Goal: Find specific page/section: Find specific page/section

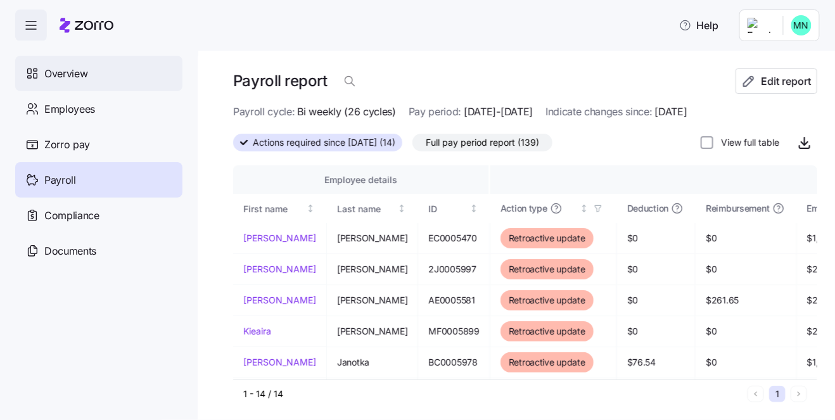
scroll to position [125, 0]
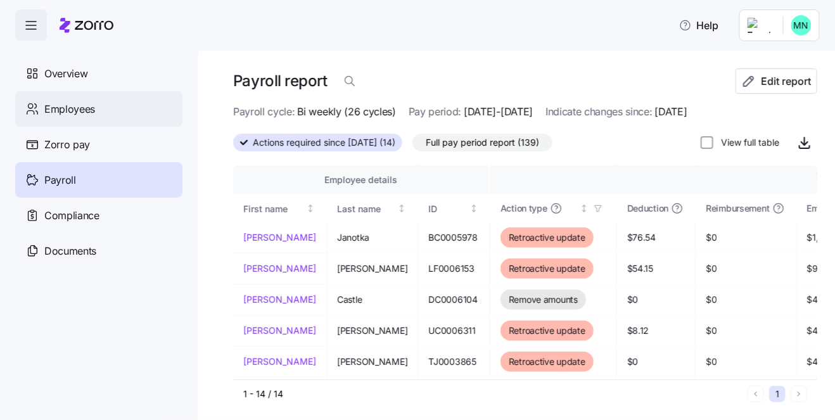
click at [67, 110] on span "Employees" at bounding box center [69, 109] width 51 height 16
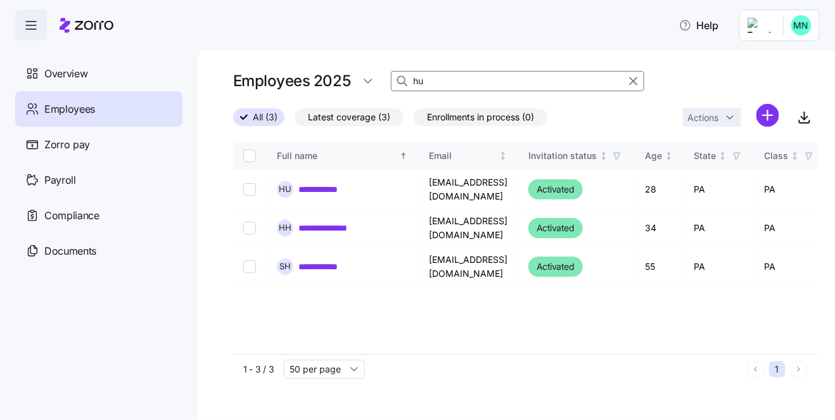
type input "h"
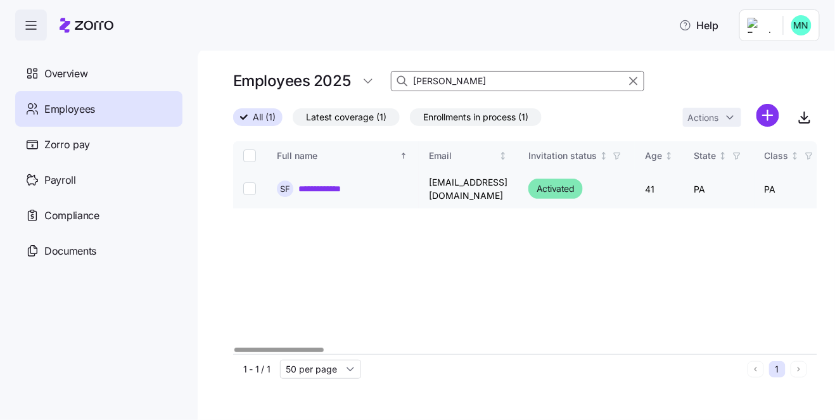
type input "[PERSON_NAME]"
click at [331, 182] on link "**********" at bounding box center [329, 188] width 63 height 13
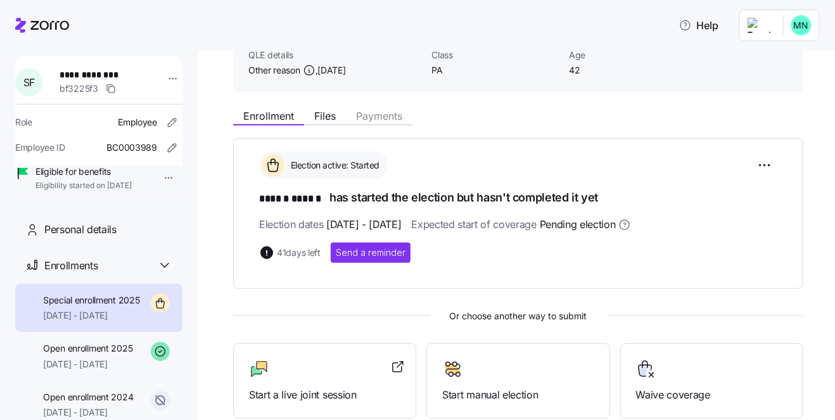
scroll to position [130, 0]
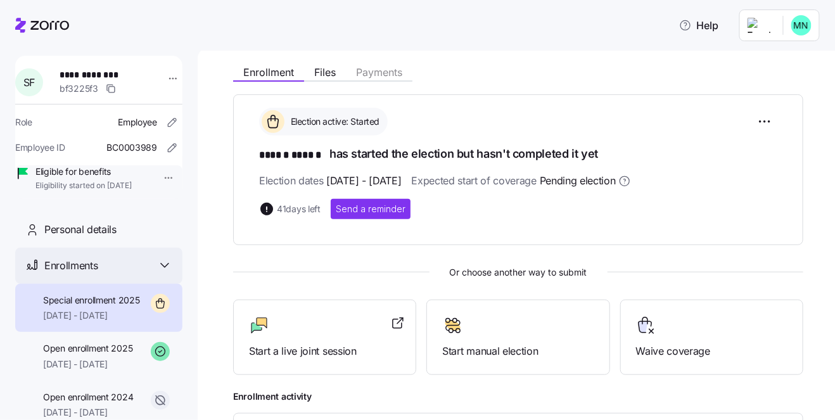
click at [115, 274] on div "Enrollments" at bounding box center [108, 266] width 128 height 16
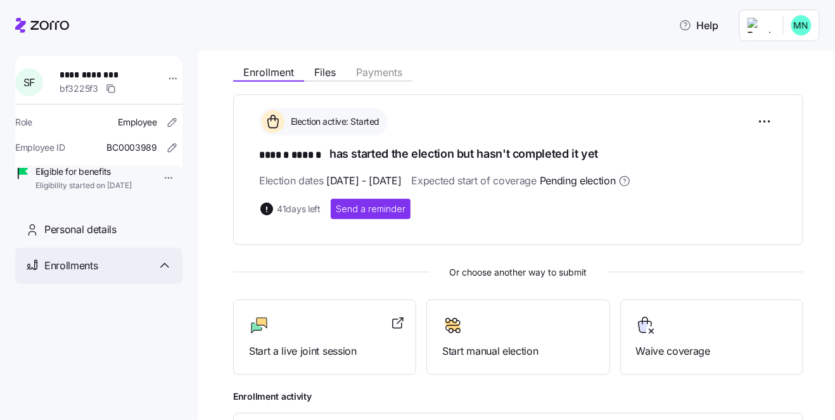
click at [115, 274] on div "Enrollments" at bounding box center [108, 266] width 128 height 16
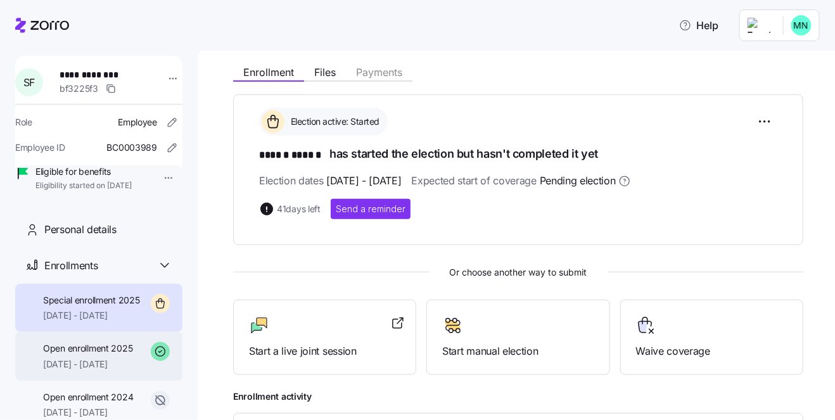
click at [67, 371] on div "Open enrollment 2025 [DATE] - [DATE]" at bounding box center [87, 356] width 89 height 29
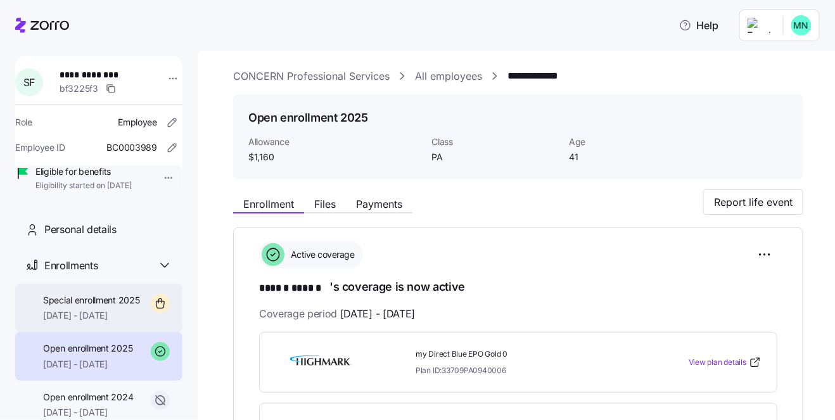
click at [72, 322] on span "[DATE] - [DATE]" at bounding box center [91, 315] width 97 height 13
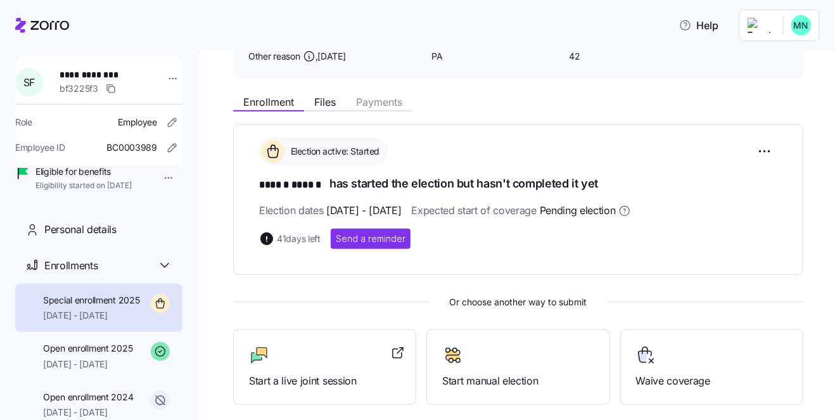
scroll to position [87, 0]
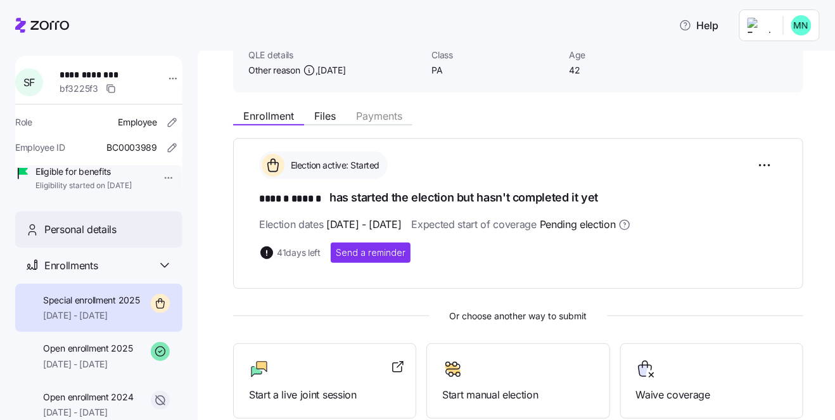
click at [98, 238] on span "Personal details" at bounding box center [80, 230] width 72 height 16
